Goal: Transaction & Acquisition: Download file/media

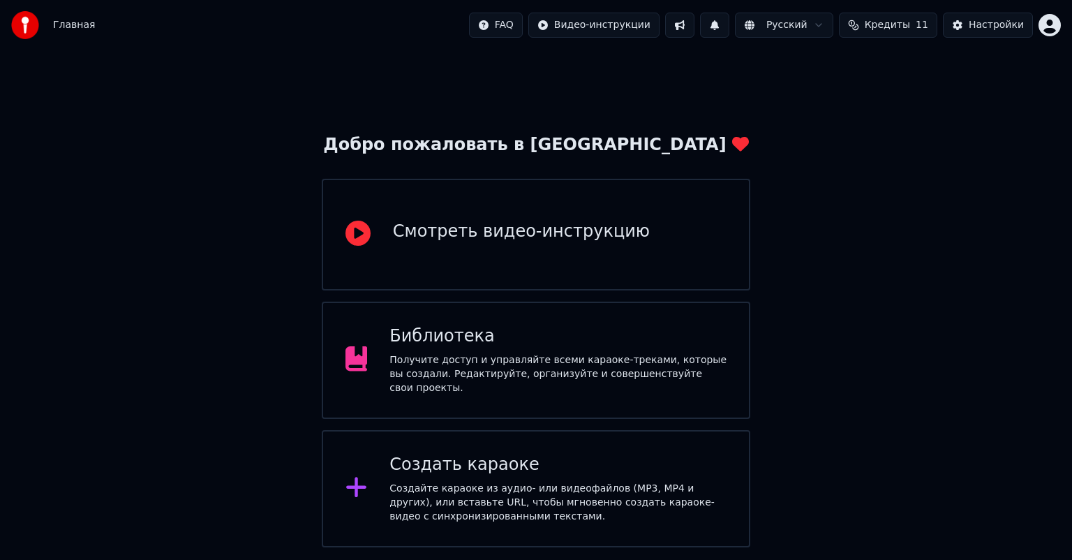
click at [520, 382] on div "Получите доступ и управляйте всеми караоке-треками, которые вы создали. Редакти…" at bounding box center [557, 374] width 337 height 42
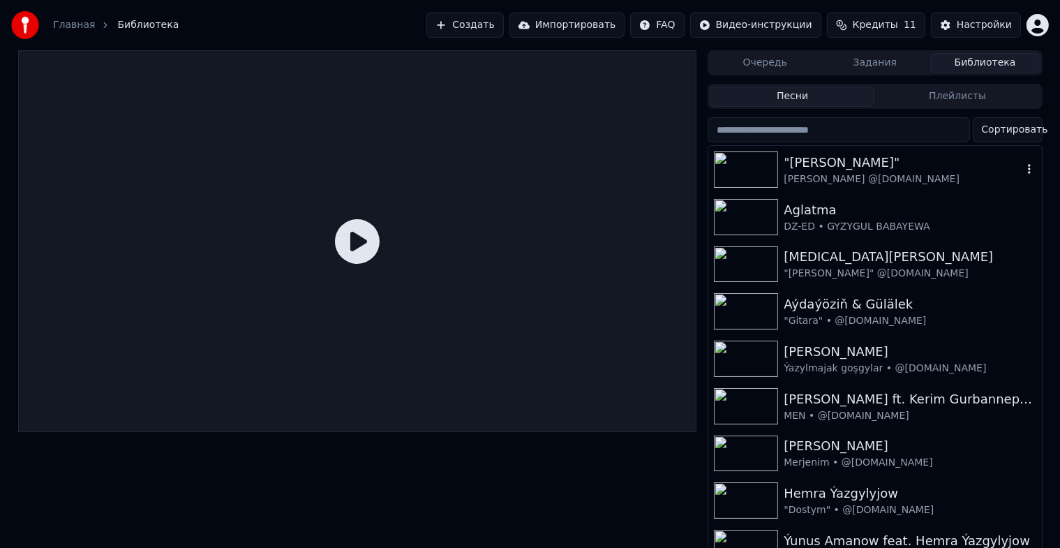
click at [766, 158] on img at bounding box center [746, 169] width 64 height 36
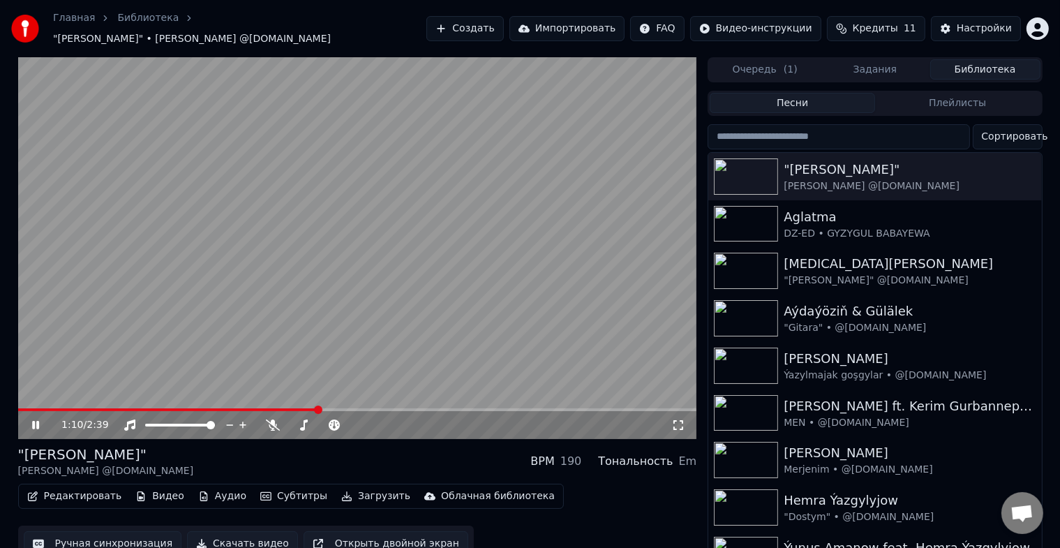
click at [33, 421] on icon at bounding box center [35, 425] width 7 height 8
click at [273, 419] on icon at bounding box center [273, 424] width 14 height 11
click at [33, 420] on icon at bounding box center [35, 425] width 8 height 10
click at [208, 408] on span at bounding box center [114, 409] width 192 height 3
click at [33, 421] on icon at bounding box center [35, 425] width 7 height 8
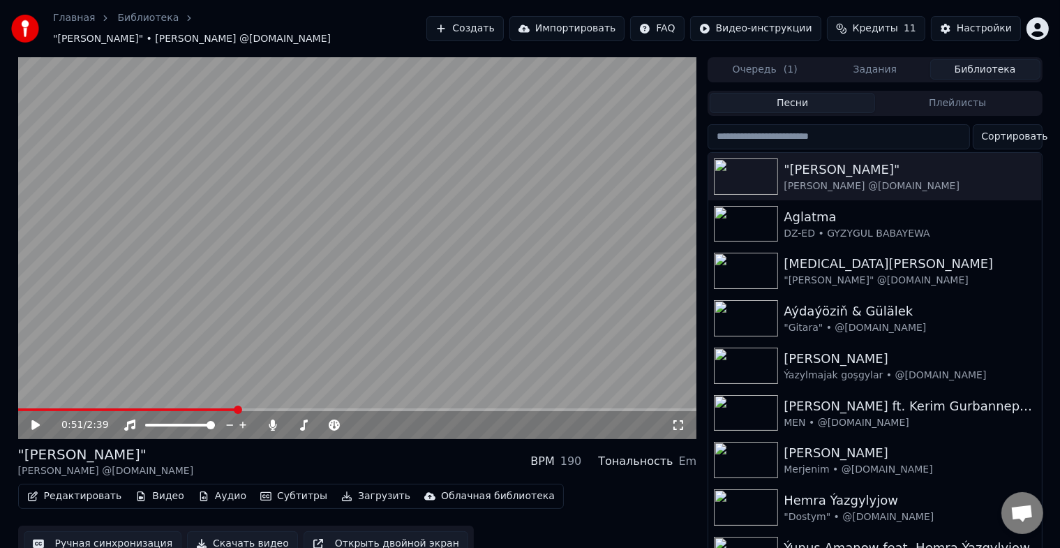
click at [239, 537] on button "Скачать видео" at bounding box center [242, 543] width 111 height 25
